Goal: Transaction & Acquisition: Purchase product/service

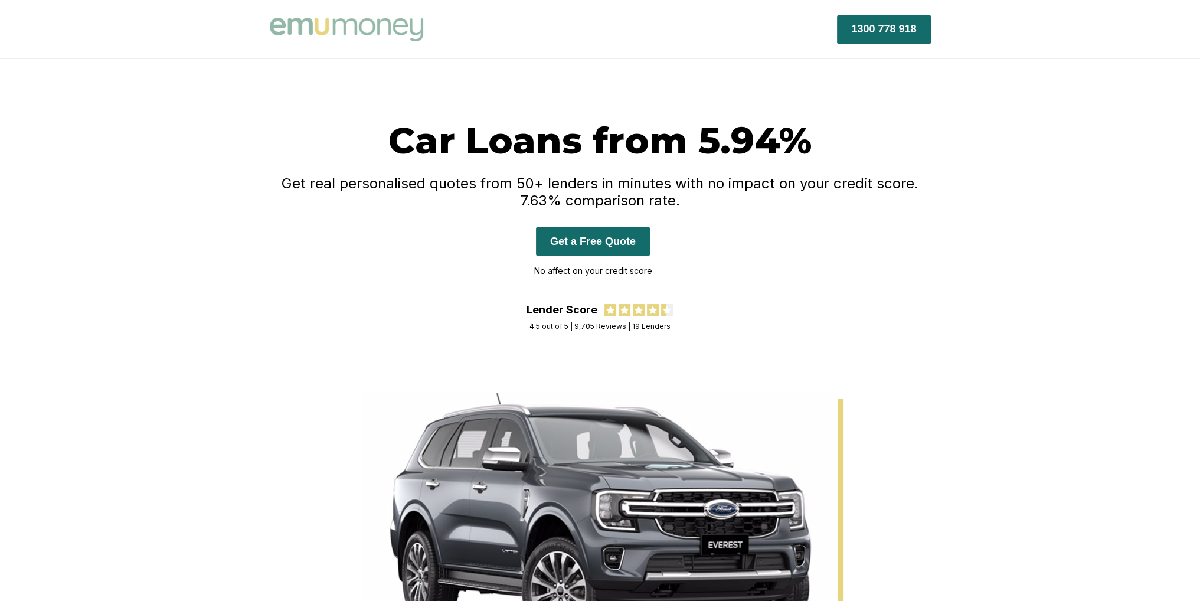
scroll to position [118, 0]
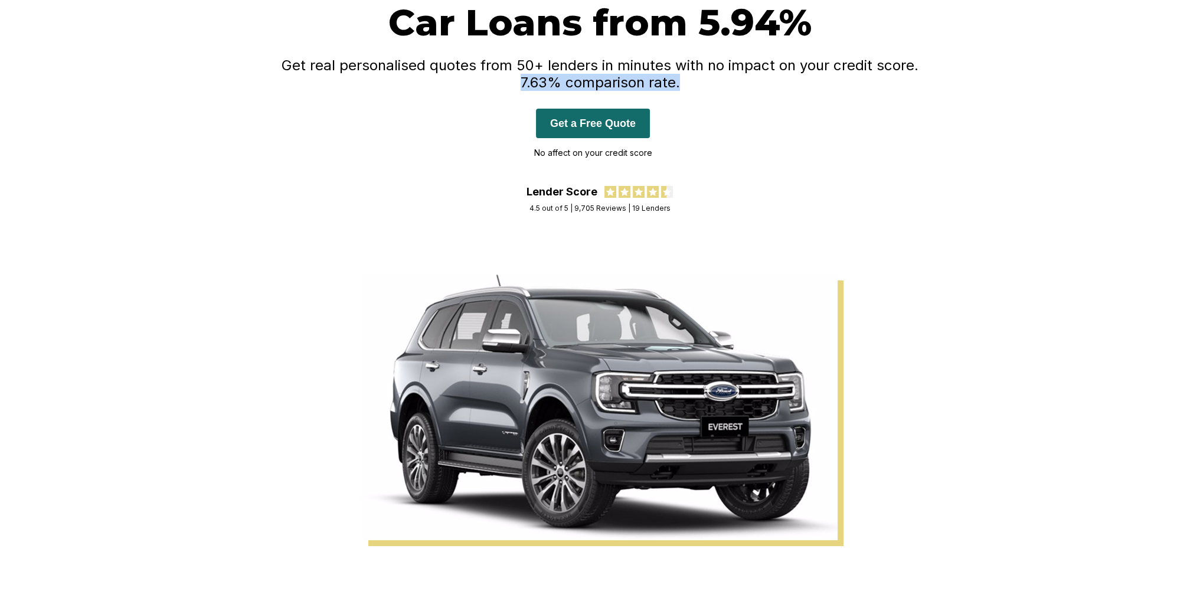
drag, startPoint x: 556, startPoint y: 152, endPoint x: 784, endPoint y: 159, distance: 227.9
click at [784, 159] on div "Car Loans from 5.94% Get real personalised quotes from 50+ lenders in minutes w…" at bounding box center [600, 92] width 661 height 185
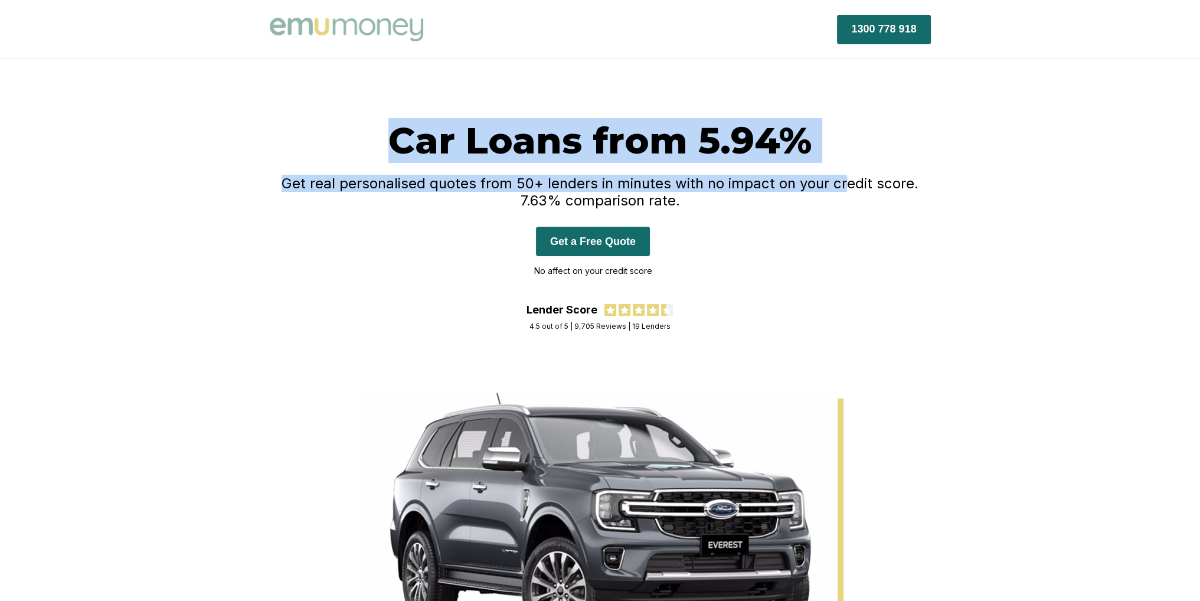
drag, startPoint x: 343, startPoint y: 149, endPoint x: 849, endPoint y: 188, distance: 508.0
click at [849, 188] on div "Car Loans from 5.94% Get real personalised quotes from 50+ lenders in minutes w…" at bounding box center [600, 210] width 661 height 185
click at [841, 189] on h4 "Get real personalised quotes from 50+ lenders in minutes with no impact on your…" at bounding box center [600, 192] width 661 height 34
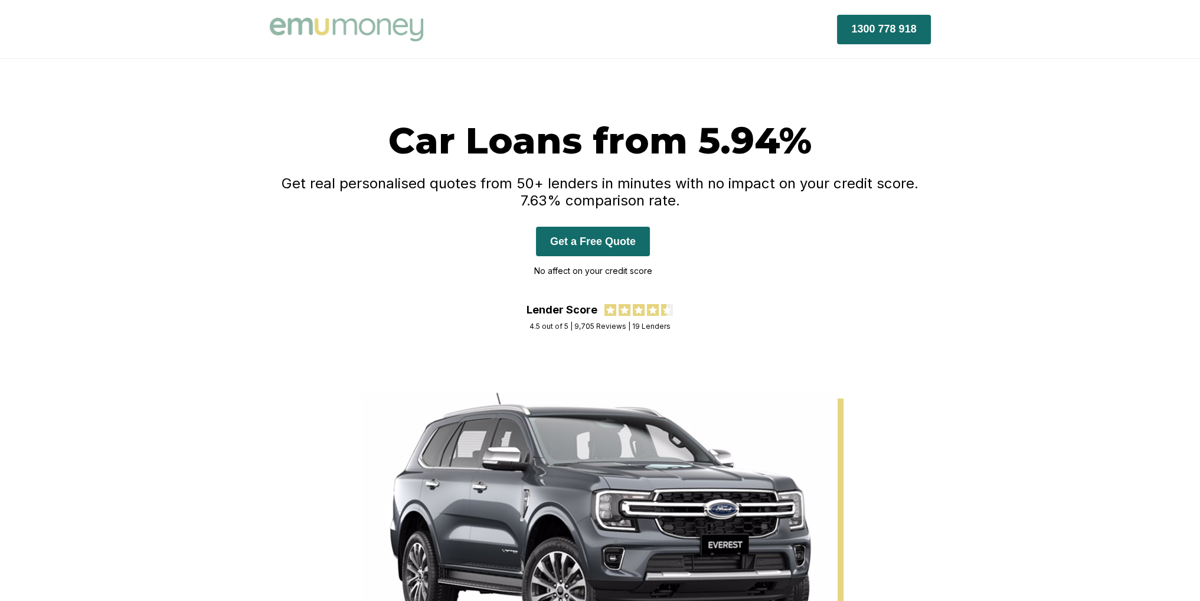
click at [820, 195] on h4 "Get real personalised quotes from 50+ lenders in minutes with no impact on your…" at bounding box center [600, 192] width 661 height 34
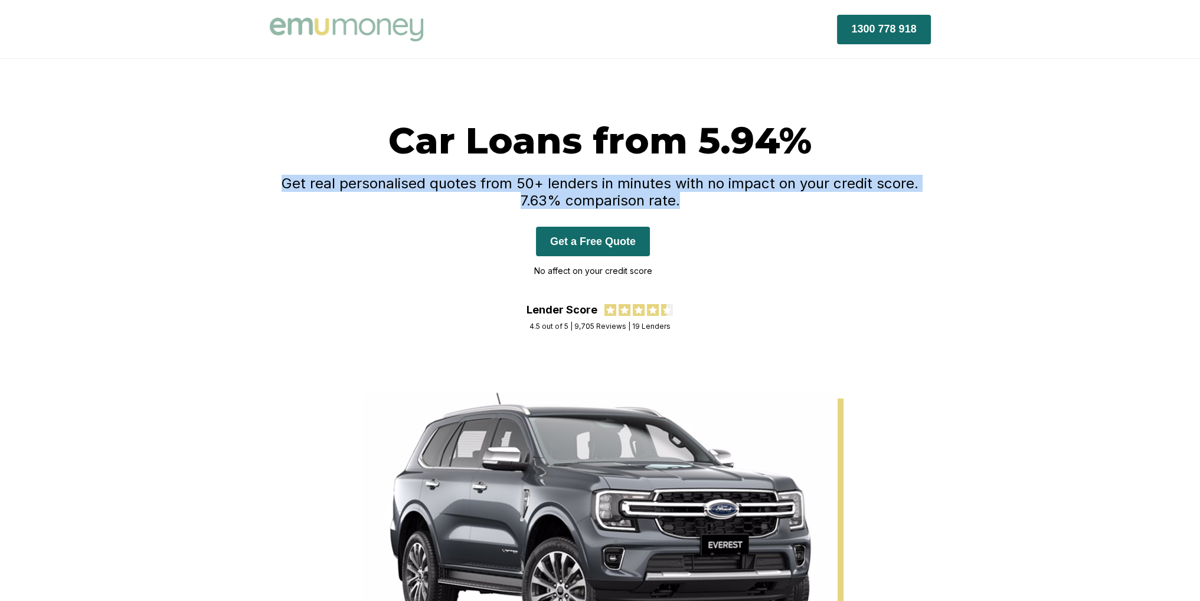
click at [820, 195] on h4 "Get real personalised quotes from 50+ lenders in minutes with no impact on your…" at bounding box center [600, 192] width 661 height 34
click at [825, 180] on h4 "Get real personalised quotes from 50+ lenders in minutes with no impact on your…" at bounding box center [600, 192] width 661 height 34
